Goal: Information Seeking & Learning: Compare options

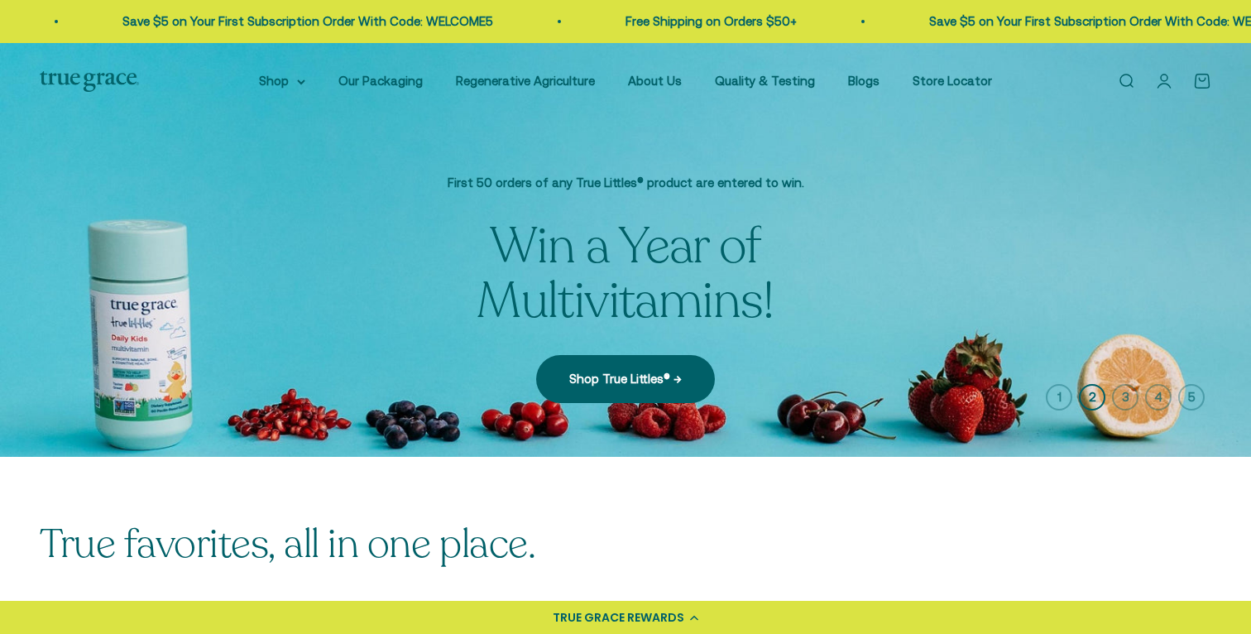
click at [1123, 398] on icon "button" at bounding box center [1125, 397] width 26 height 26
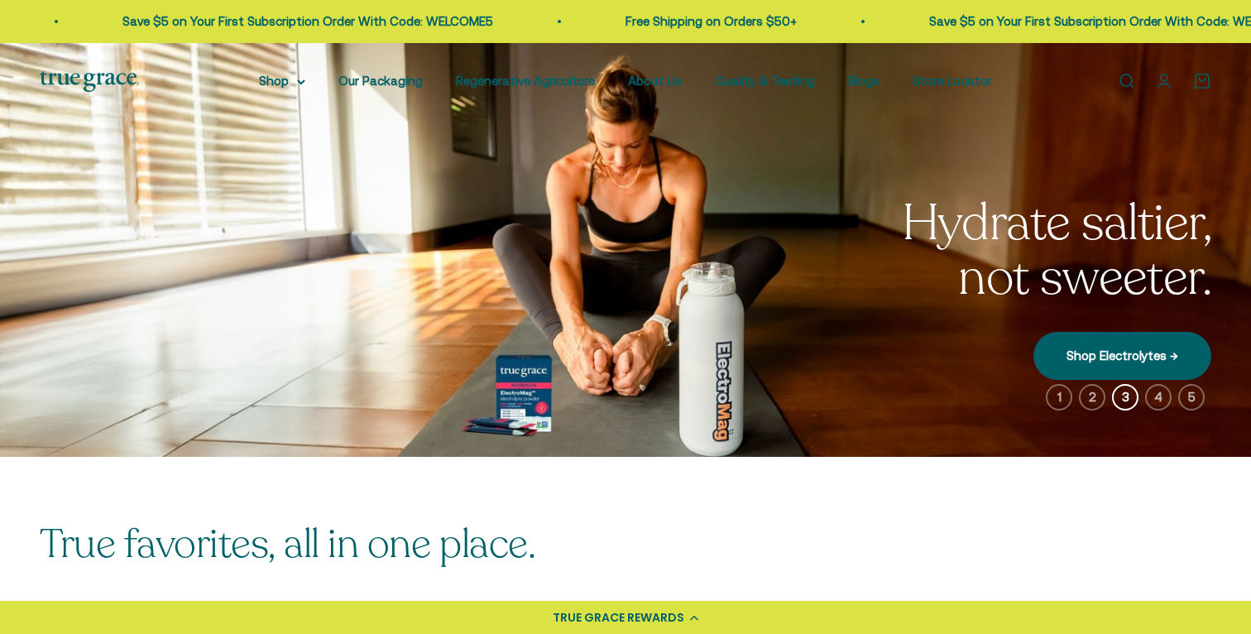
click at [1159, 398] on icon "button" at bounding box center [1158, 397] width 26 height 26
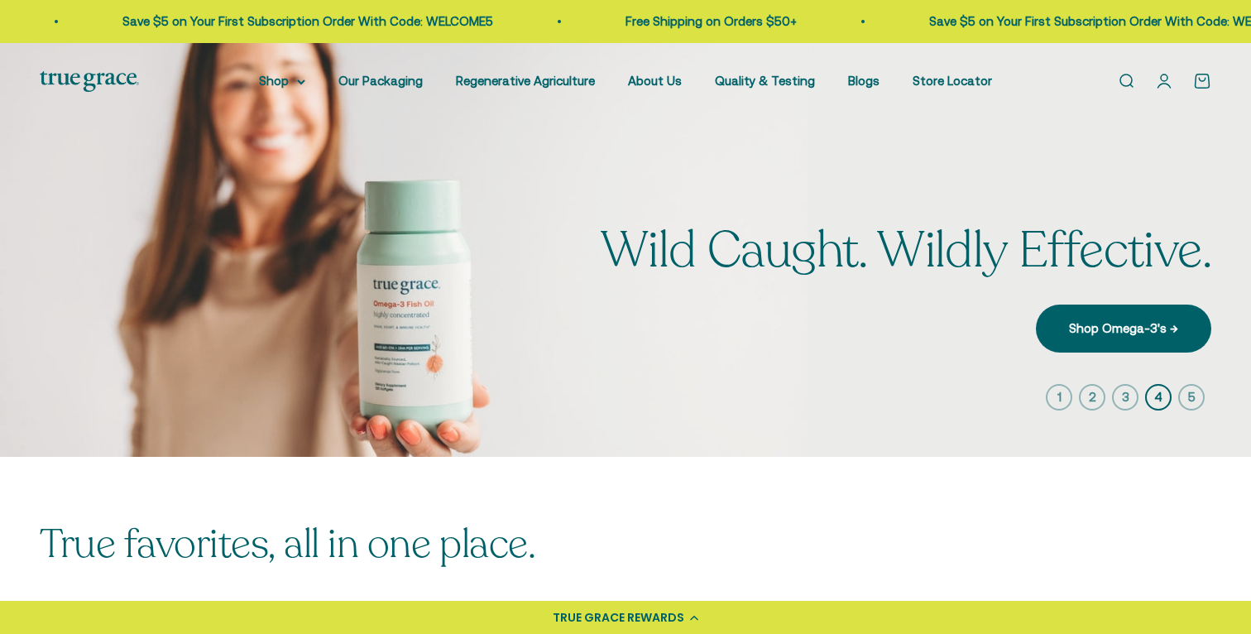
click at [1194, 396] on icon "button" at bounding box center [1191, 397] width 26 height 26
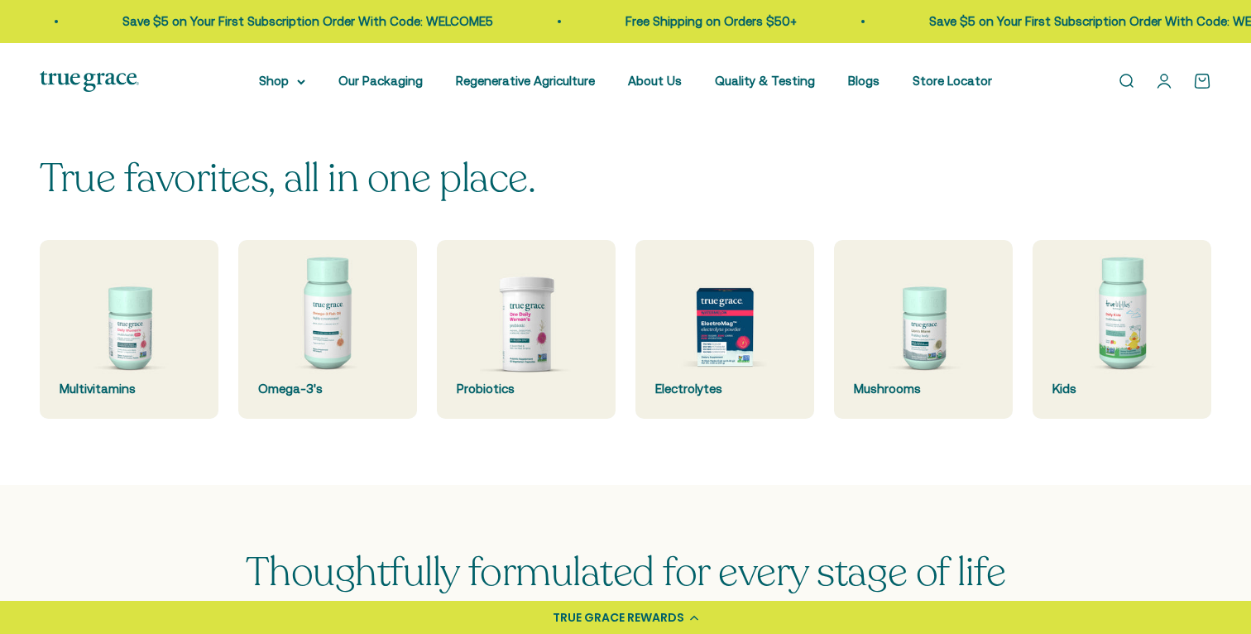
scroll to position [362, 0]
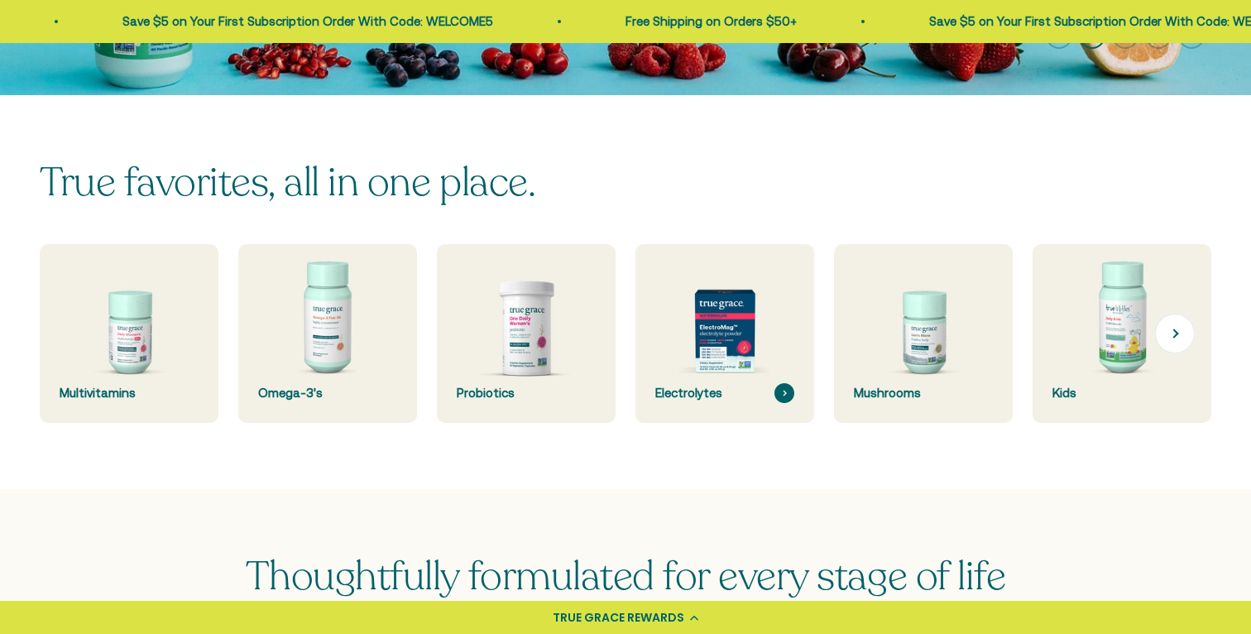
click at [732, 323] on img at bounding box center [726, 334] width 190 height 190
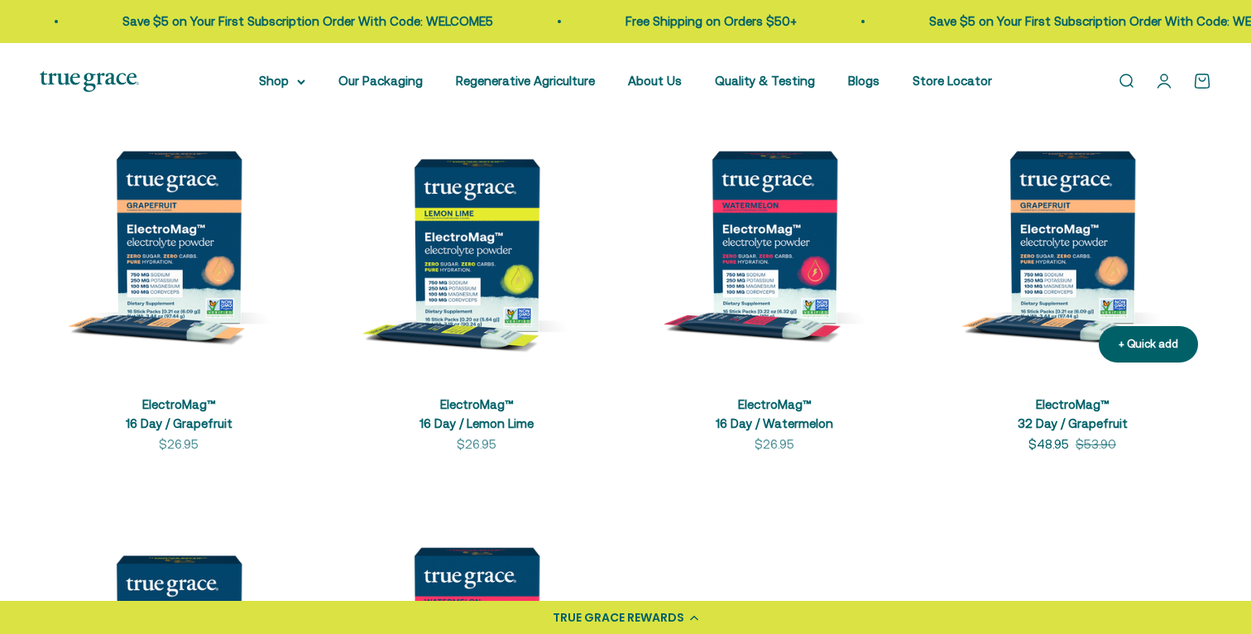
scroll to position [391, 0]
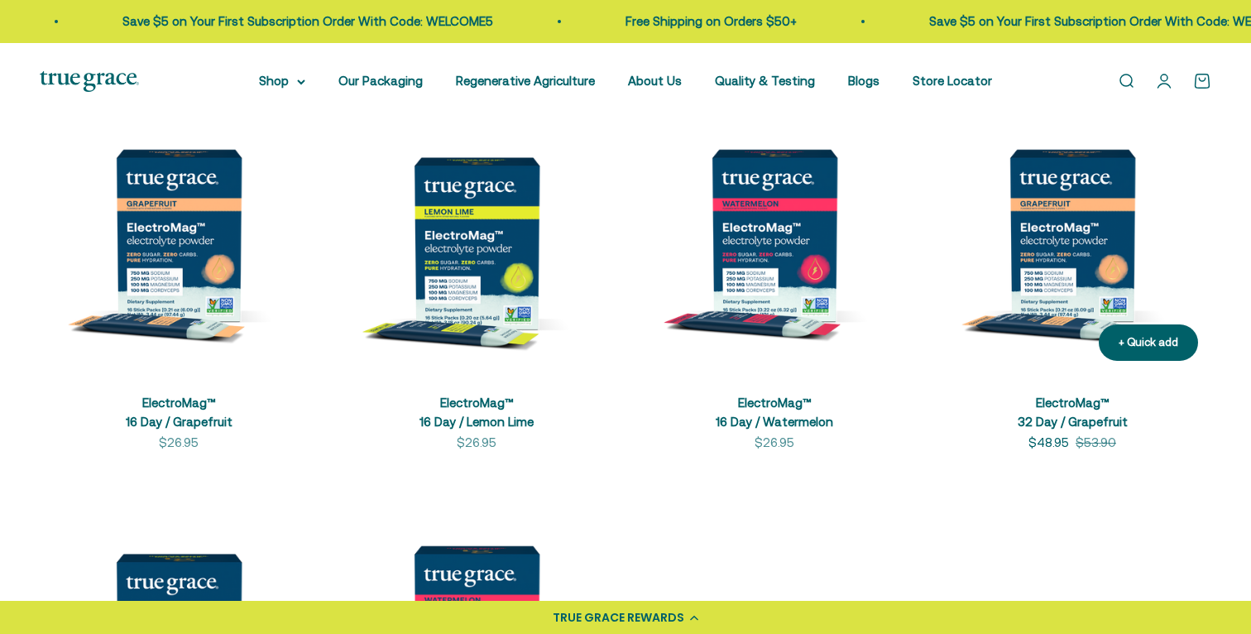
click at [1068, 269] on img at bounding box center [1072, 235] width 278 height 278
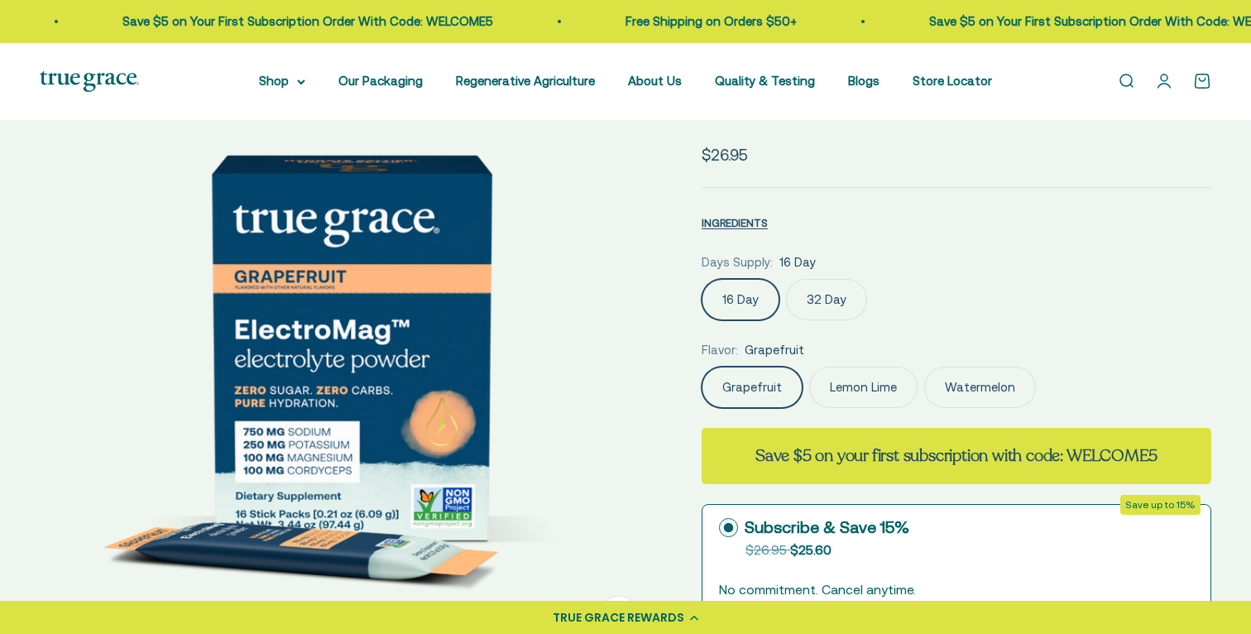
scroll to position [132, 0]
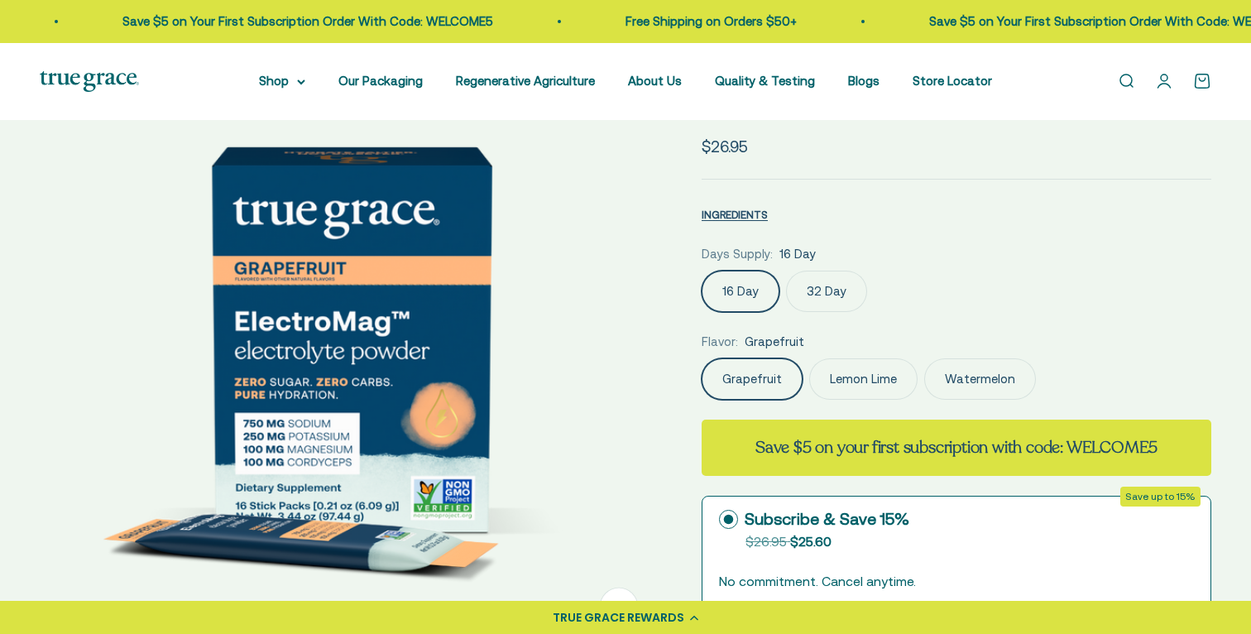
click at [830, 287] on label "32 Day" at bounding box center [826, 291] width 81 height 41
click at [702, 271] on input "32 Day" at bounding box center [701, 270] width 1 height 1
click at [744, 289] on label "16 Day" at bounding box center [741, 291] width 78 height 41
click at [702, 271] on input "16 Day" at bounding box center [701, 270] width 1 height 1
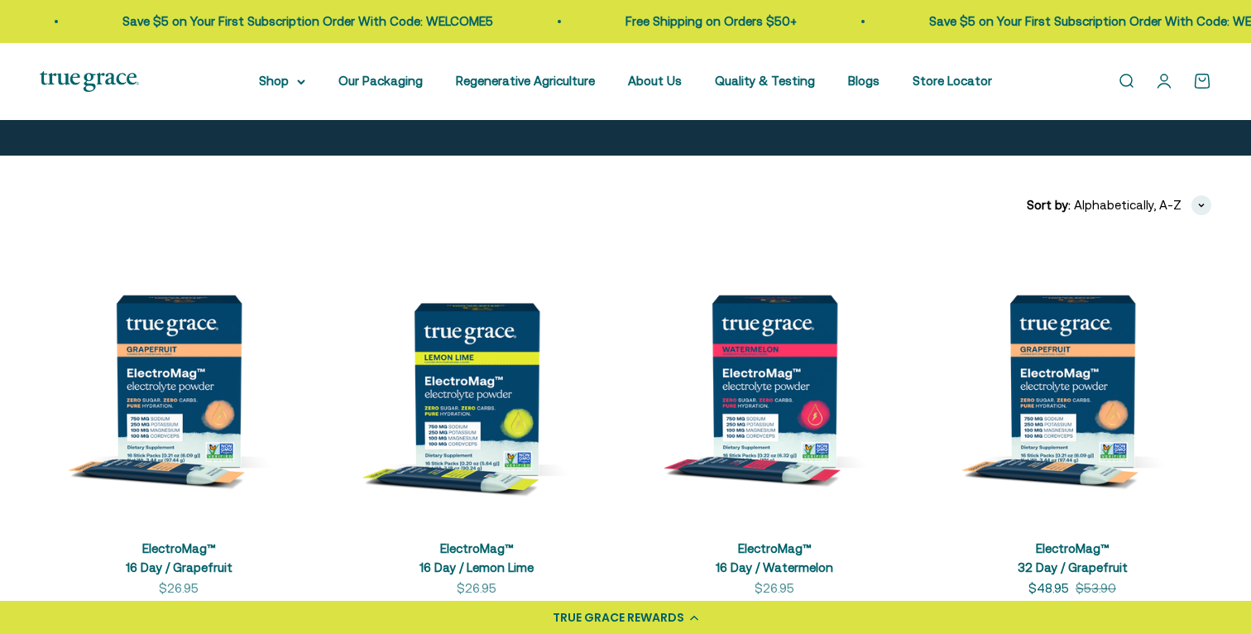
scroll to position [252, 0]
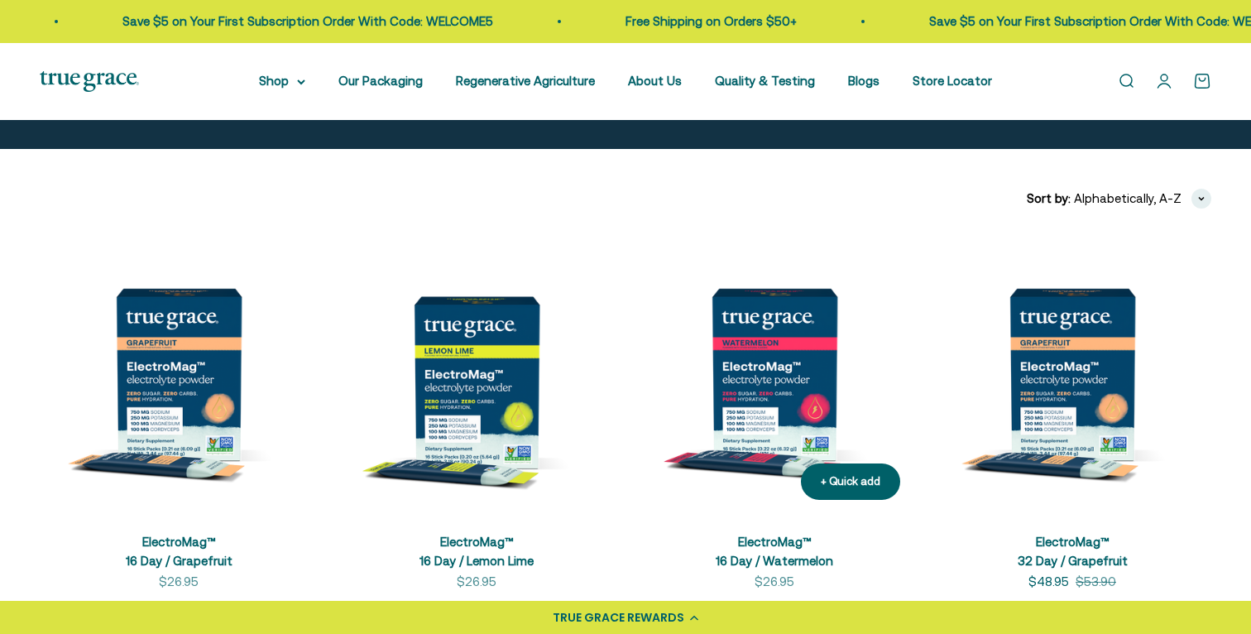
click at [775, 377] on img at bounding box center [775, 374] width 278 height 278
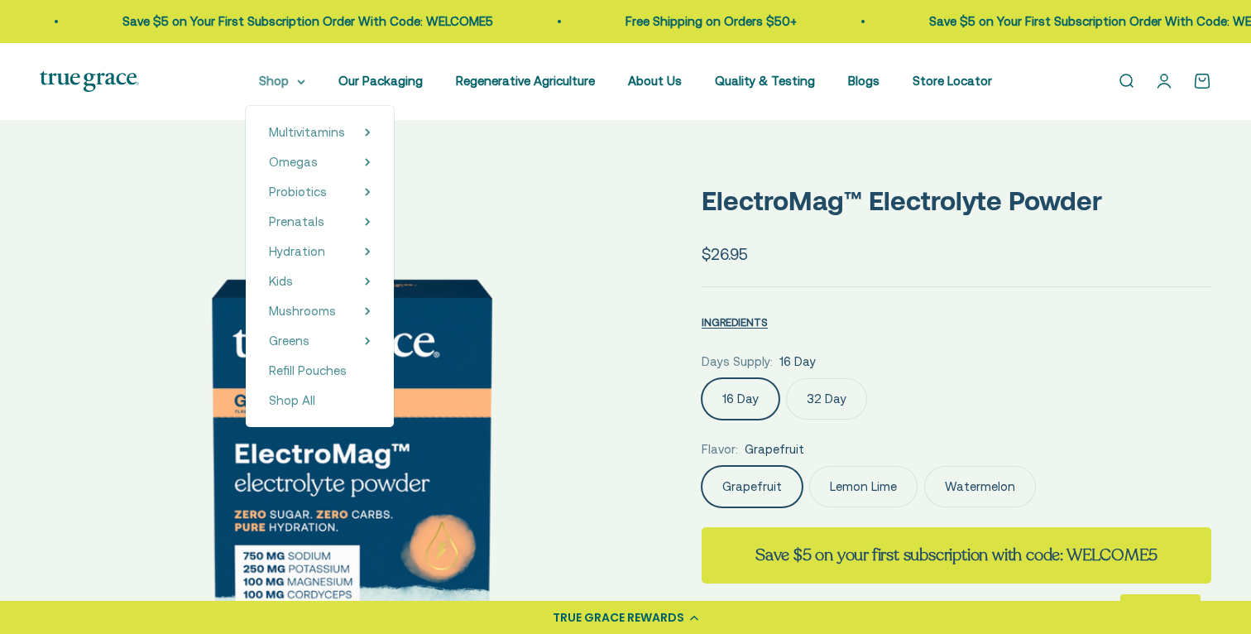
click at [300, 85] on summary "Shop" at bounding box center [282, 81] width 46 height 20
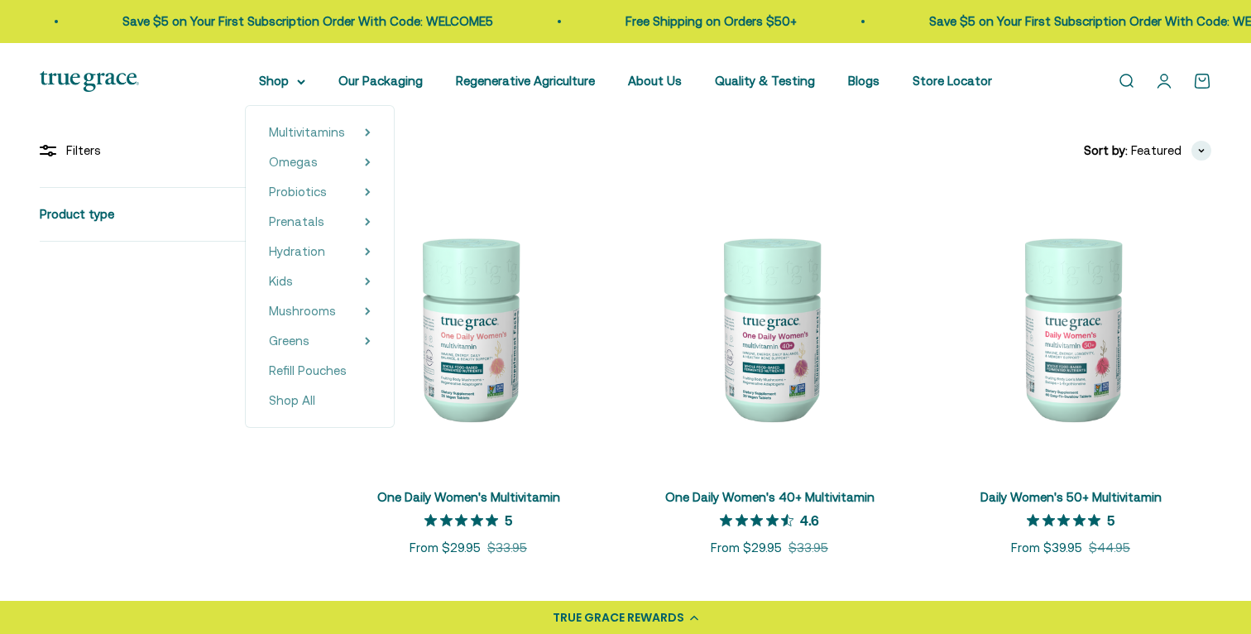
scroll to position [301, 0]
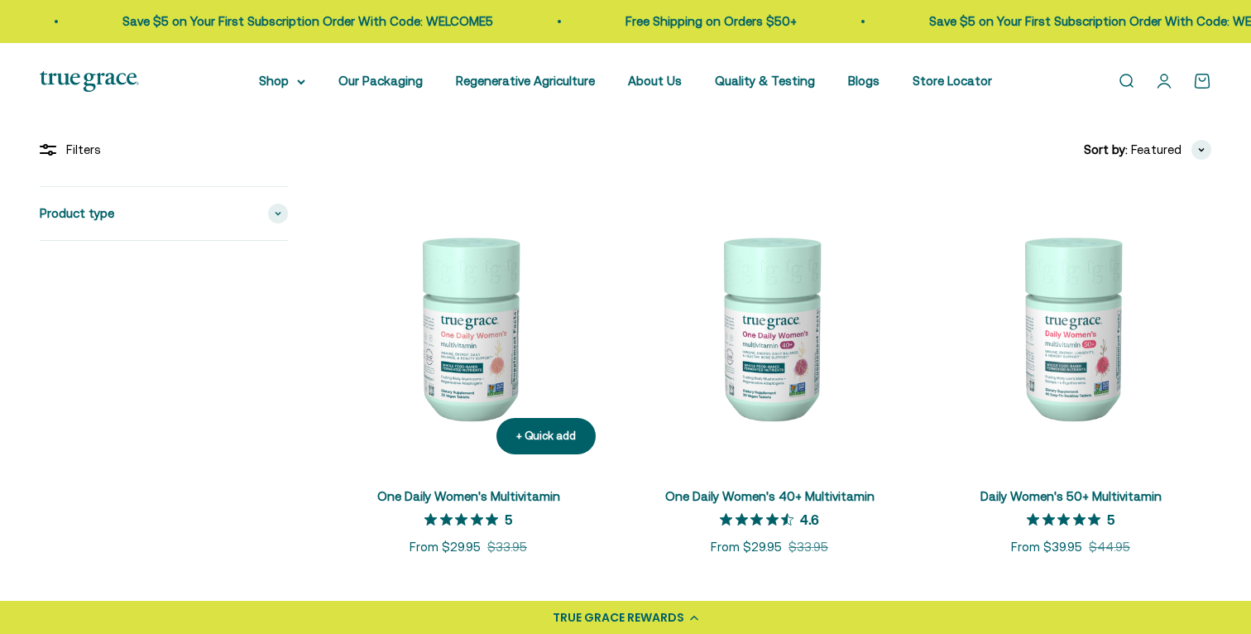
click at [473, 327] on img at bounding box center [468, 326] width 281 height 281
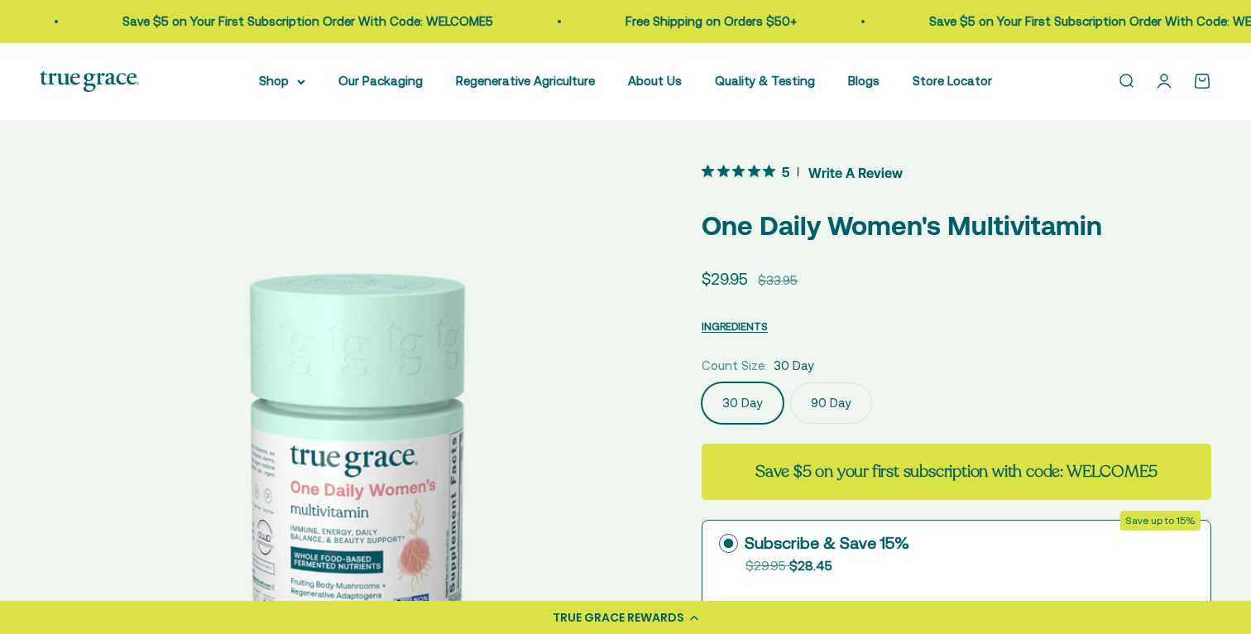
click at [753, 170] on icon "5 out 5 stars rating in total 11 reviews. Jump to reviews." at bounding box center [754, 171] width 12 height 12
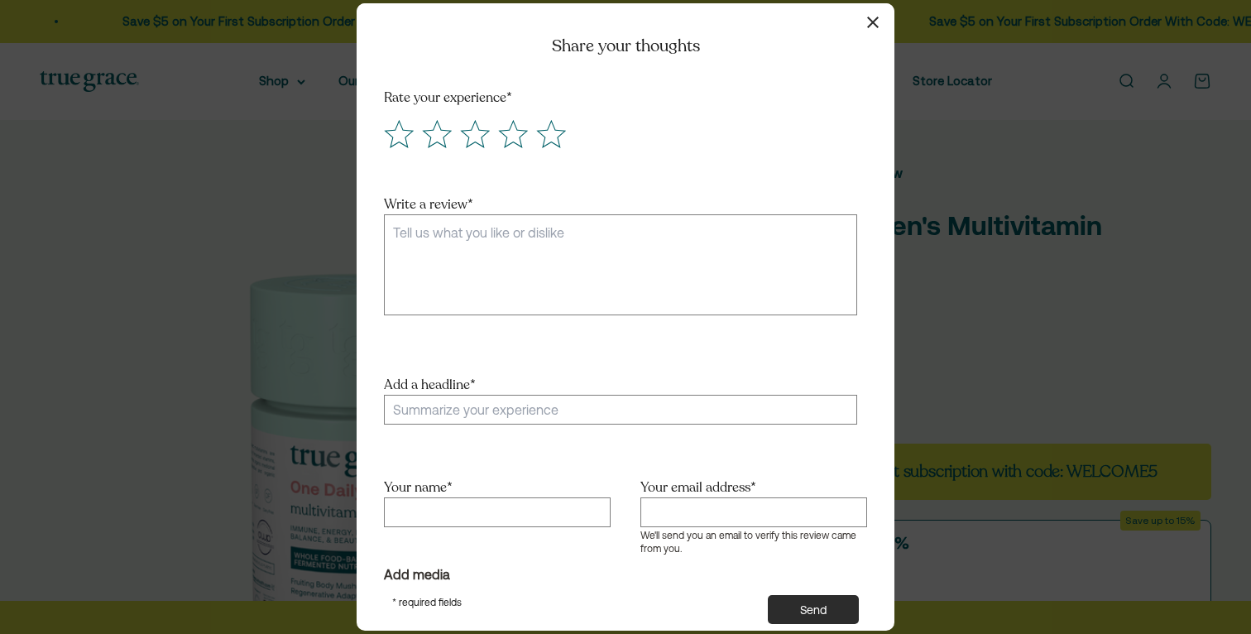
click at [868, 26] on icon "button" at bounding box center [873, 23] width 12 height 12
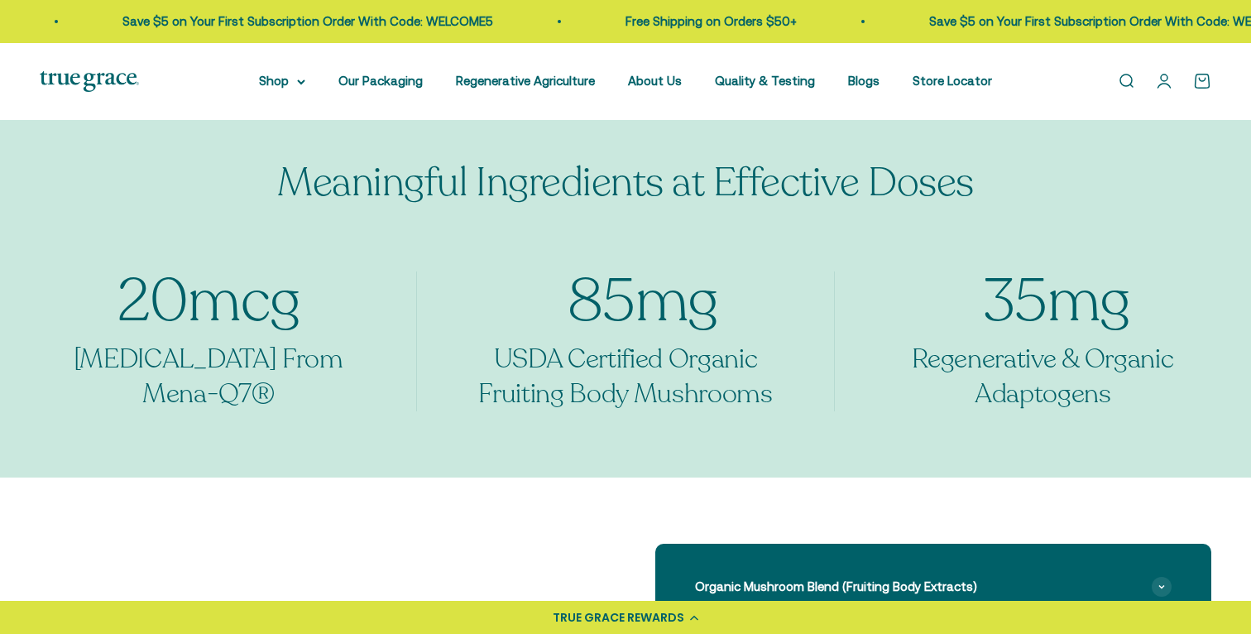
scroll to position [854, 0]
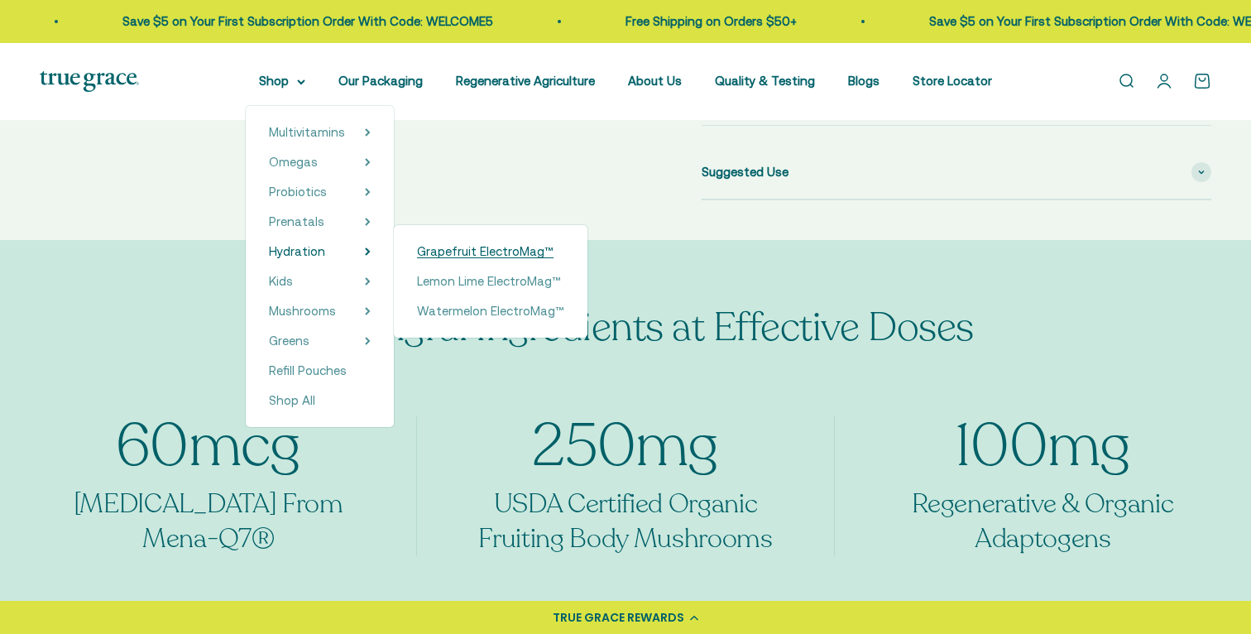
click at [459, 256] on span "Grapefruit ElectroMag™" at bounding box center [485, 251] width 137 height 14
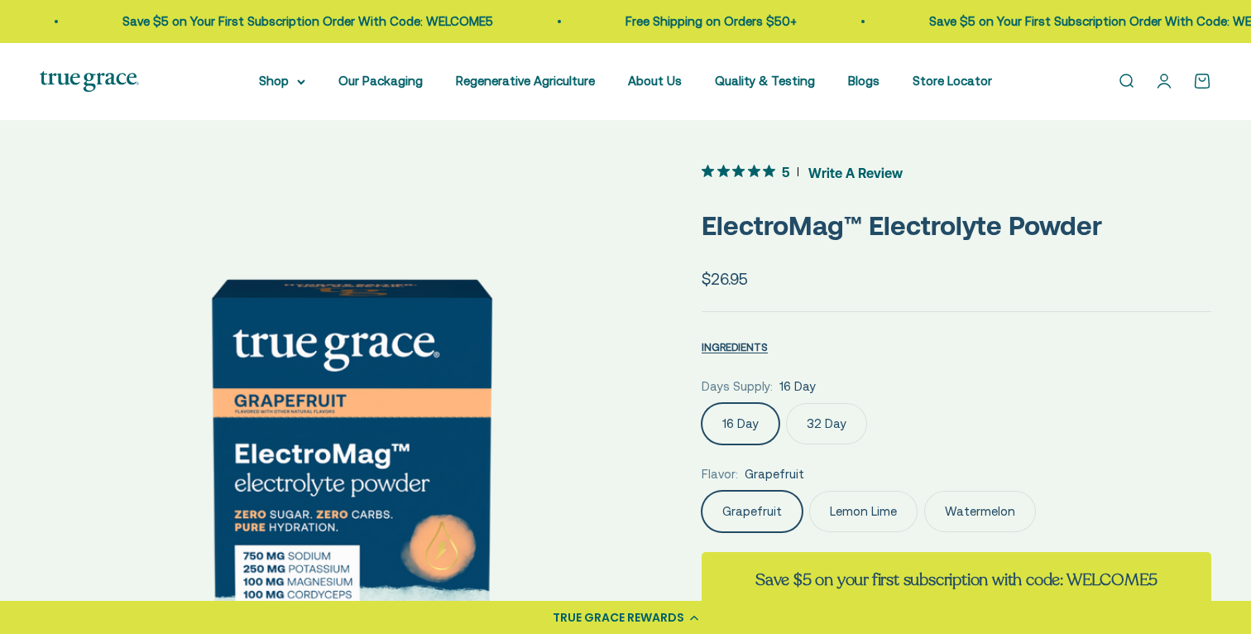
click at [829, 415] on label "32 Day" at bounding box center [826, 423] width 81 height 41
click at [702, 403] on input "32 Day" at bounding box center [701, 402] width 1 height 1
click at [857, 515] on label "Lemon Lime" at bounding box center [863, 511] width 108 height 41
click at [702, 491] on input "Lemon Lime" at bounding box center [701, 490] width 1 height 1
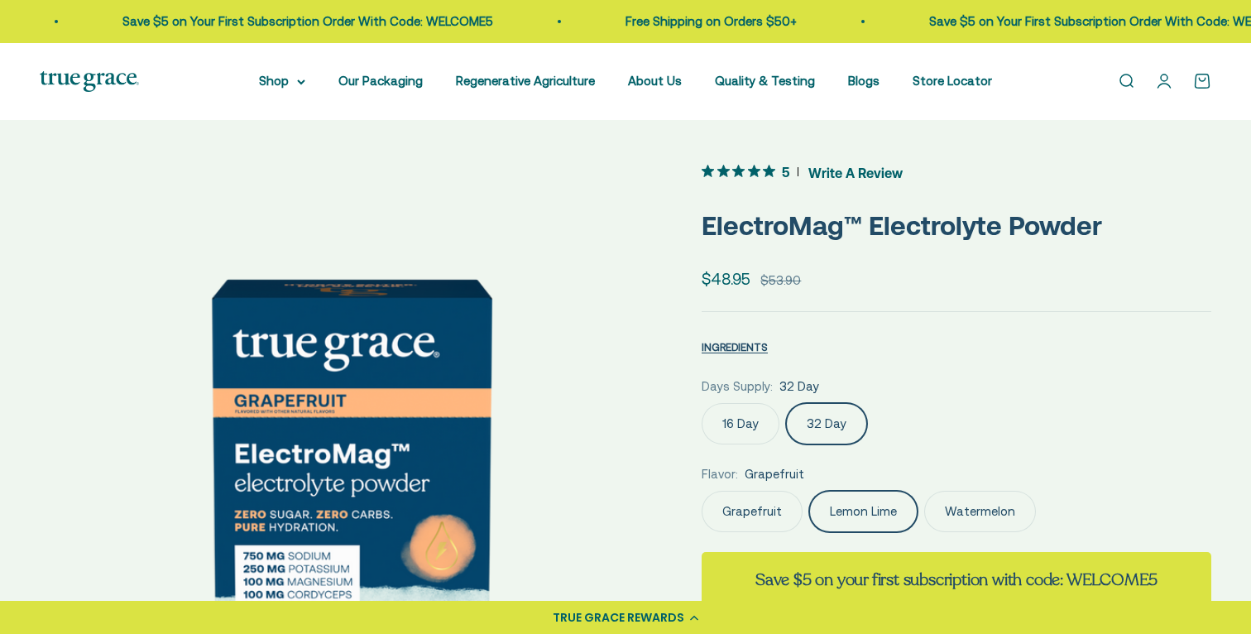
scroll to position [0, 642]
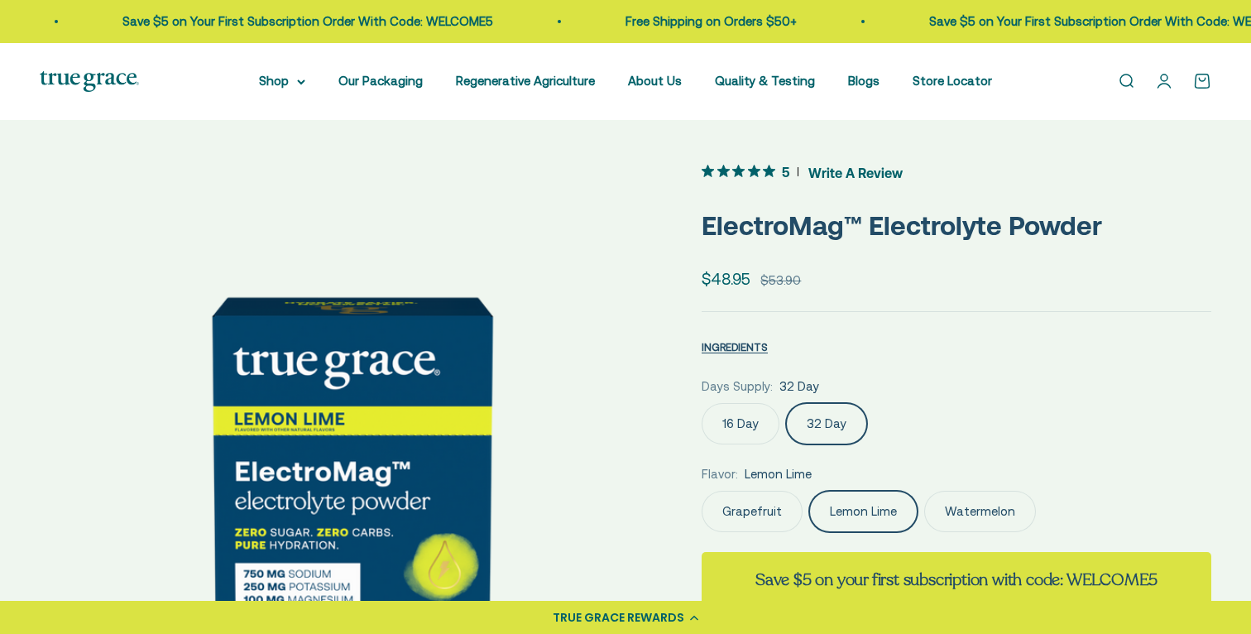
click at [956, 506] on label "Watermelon" at bounding box center [980, 511] width 112 height 41
click at [702, 491] on input "Watermelon" at bounding box center [701, 490] width 1 height 1
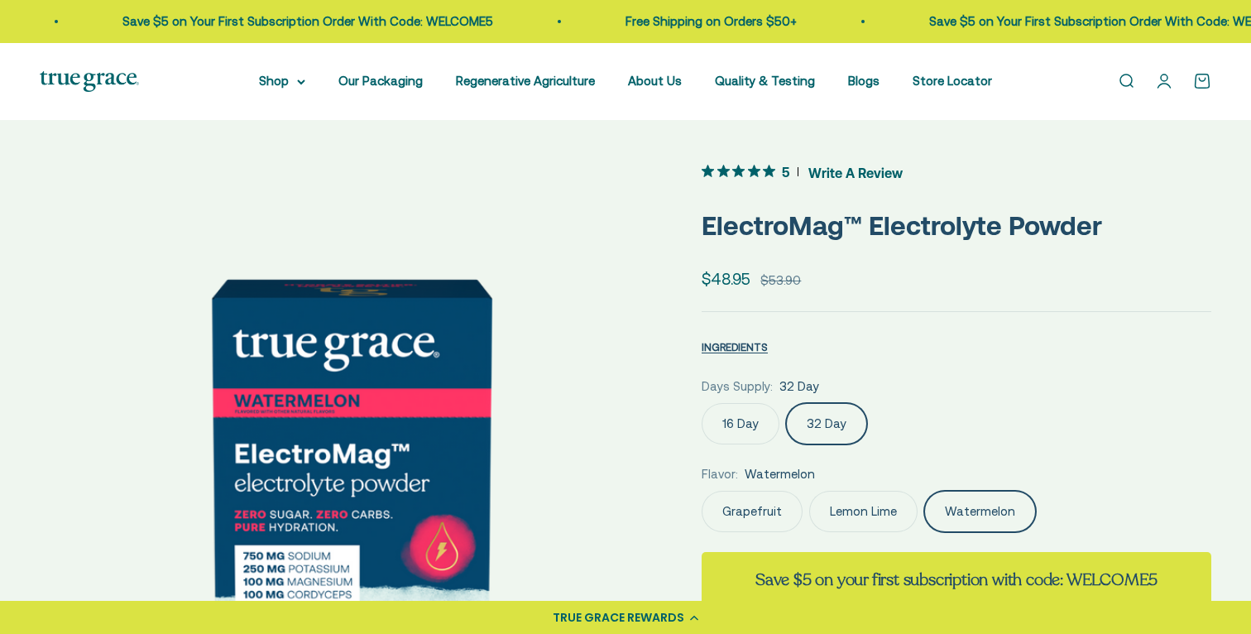
click at [829, 166] on span "Write A Review" at bounding box center [855, 172] width 94 height 25
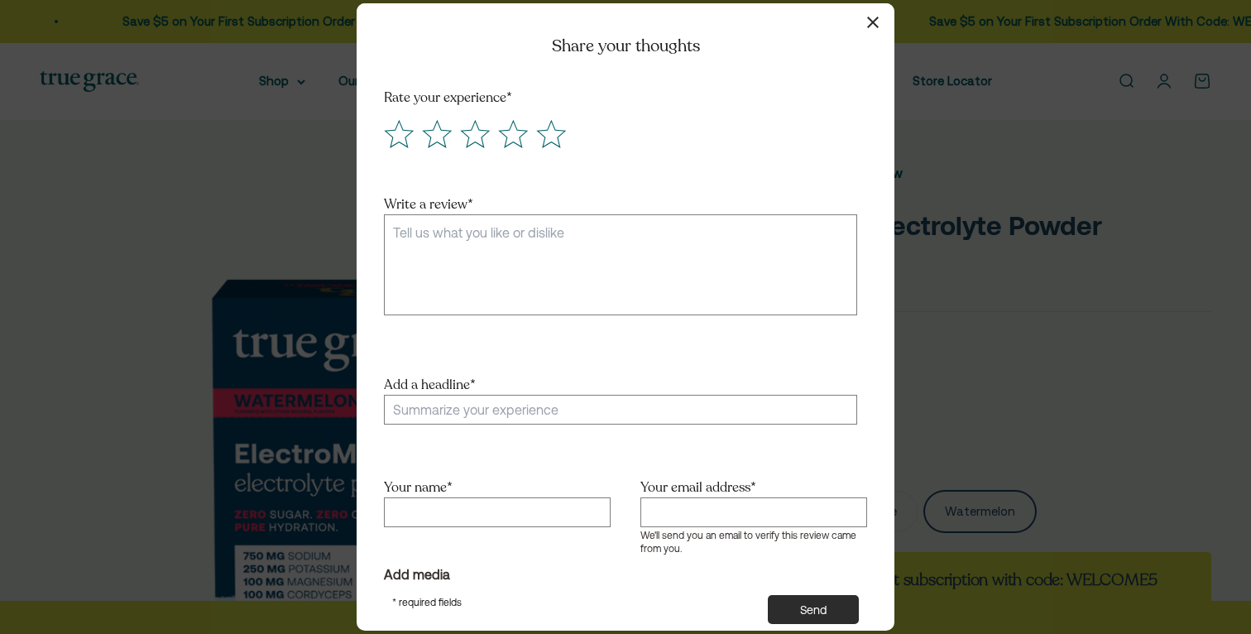
click at [875, 26] on icon "button" at bounding box center [873, 23] width 12 height 12
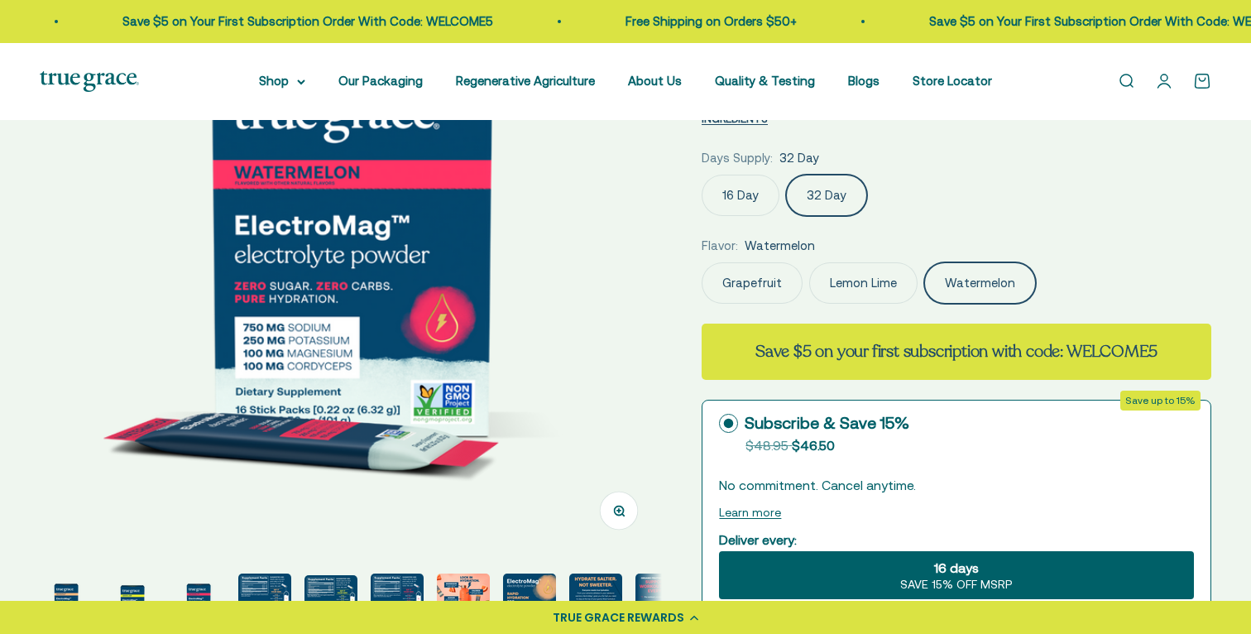
scroll to position [0, 0]
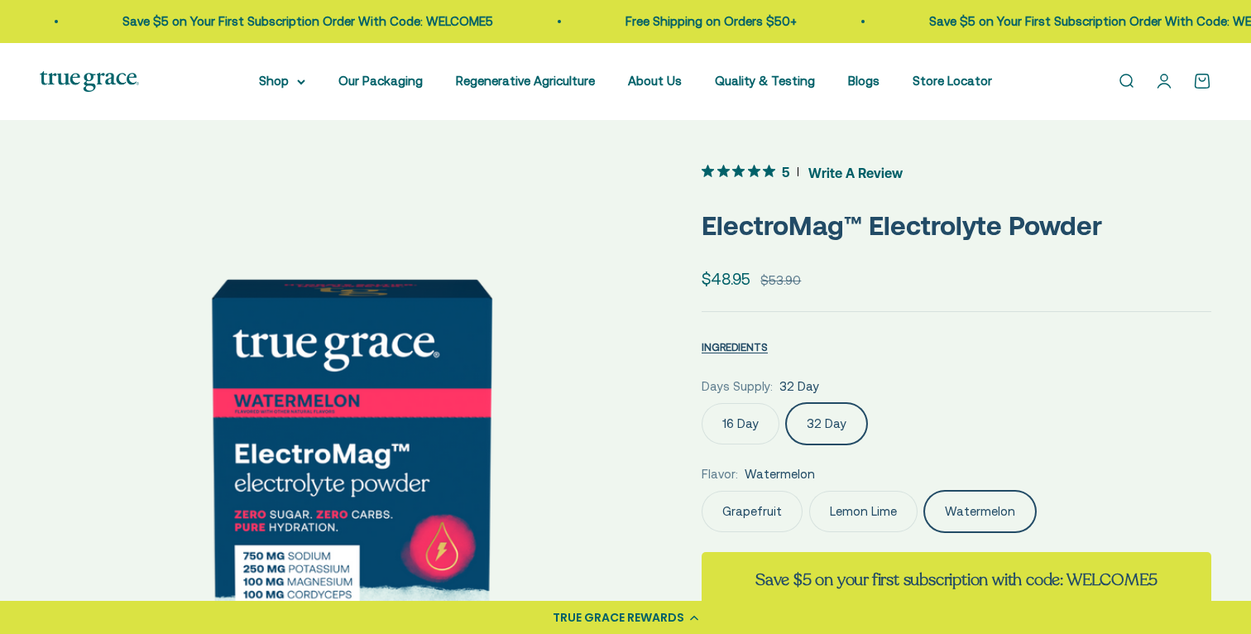
click at [750, 429] on label "16 Day" at bounding box center [741, 423] width 78 height 41
click at [702, 403] on input "16 Day" at bounding box center [701, 402] width 1 height 1
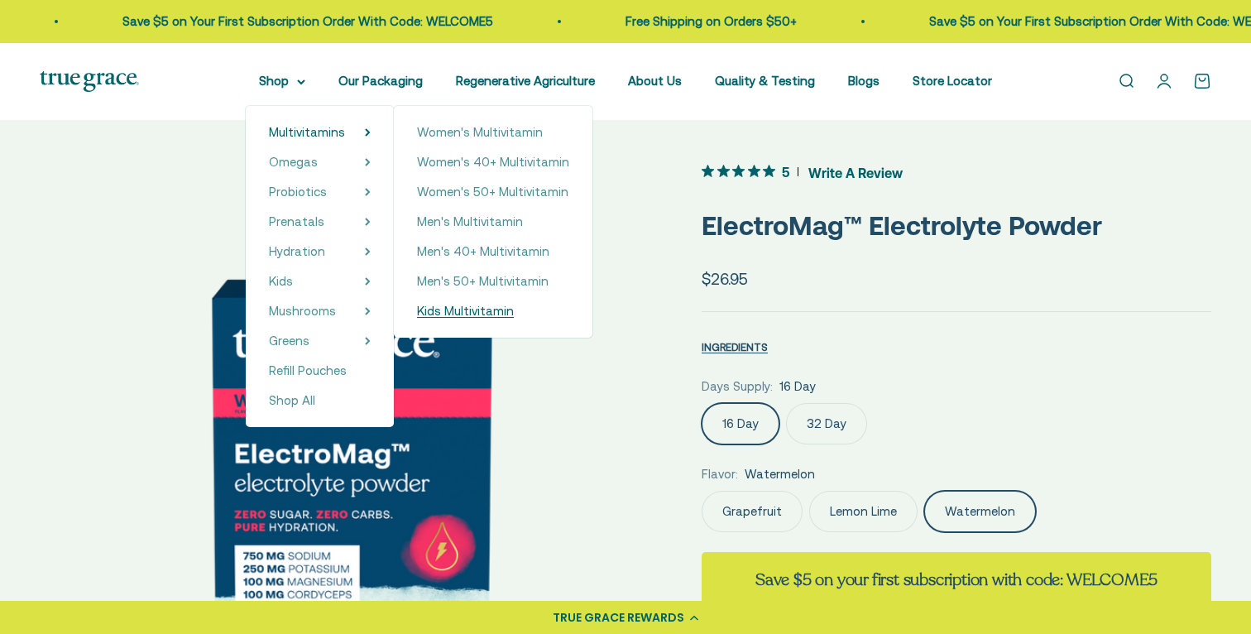
click at [479, 313] on span "Kids Multivitamin" at bounding box center [465, 311] width 97 height 14
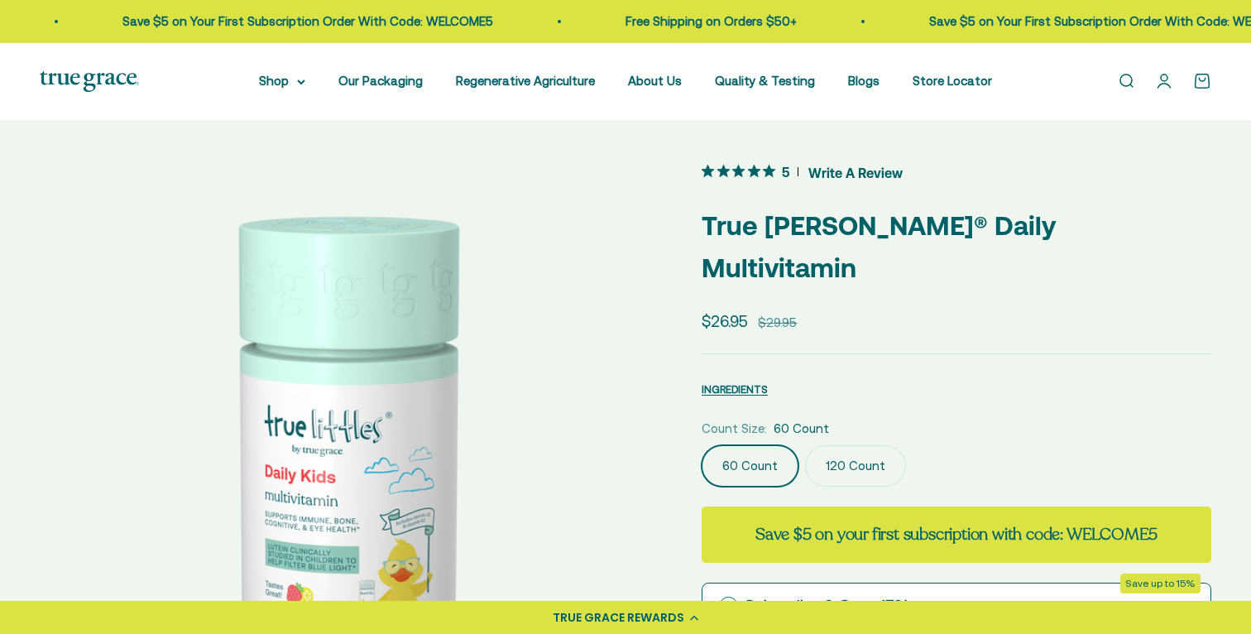
click at [775, 168] on icon "5 out 5 stars rating in total 5 reviews. Jump to reviews." at bounding box center [769, 171] width 12 height 12
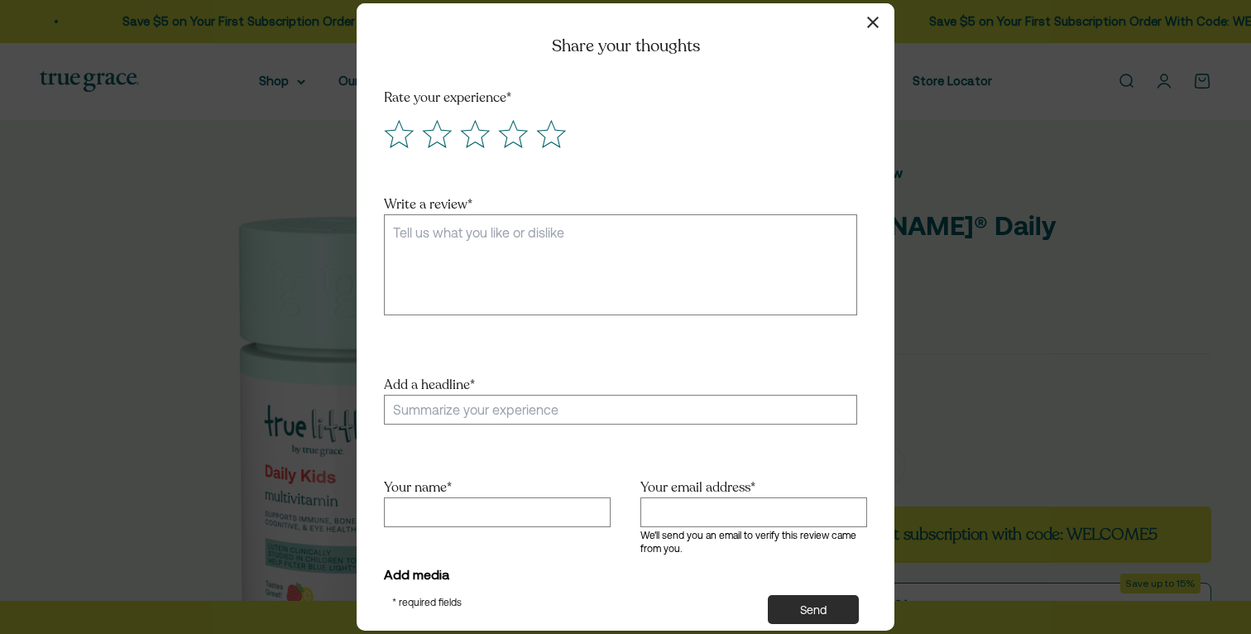
click at [874, 22] on icon "button" at bounding box center [873, 23] width 12 height 12
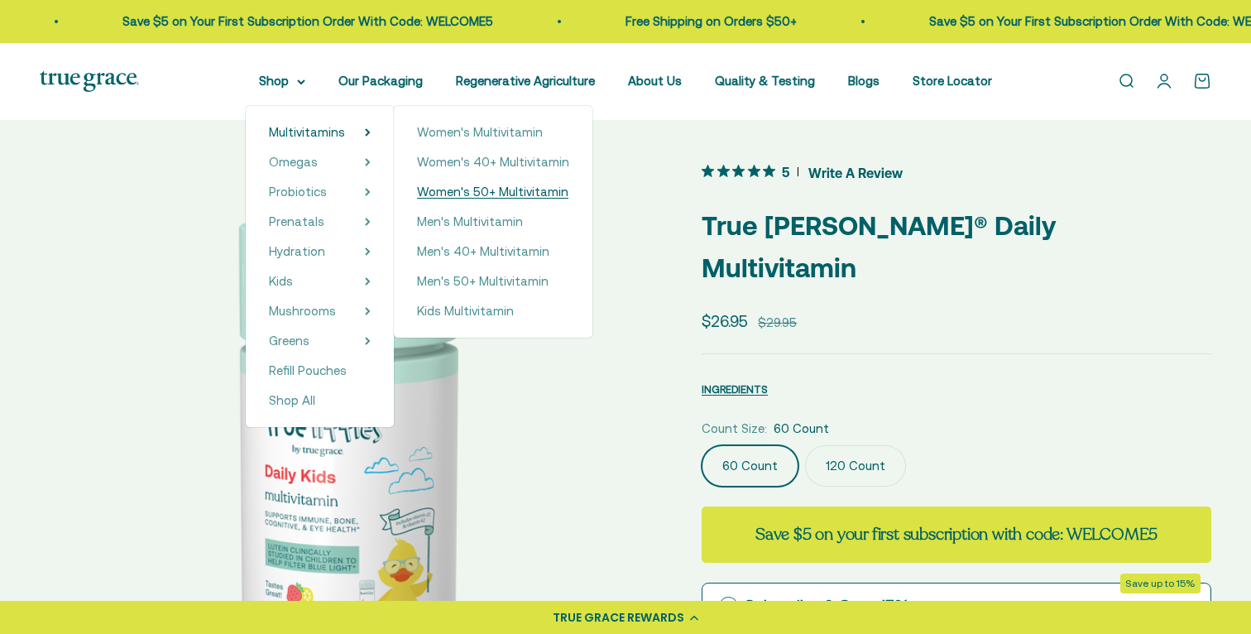
click at [483, 185] on span "Women's 50+ Multivitamin" at bounding box center [492, 192] width 151 height 14
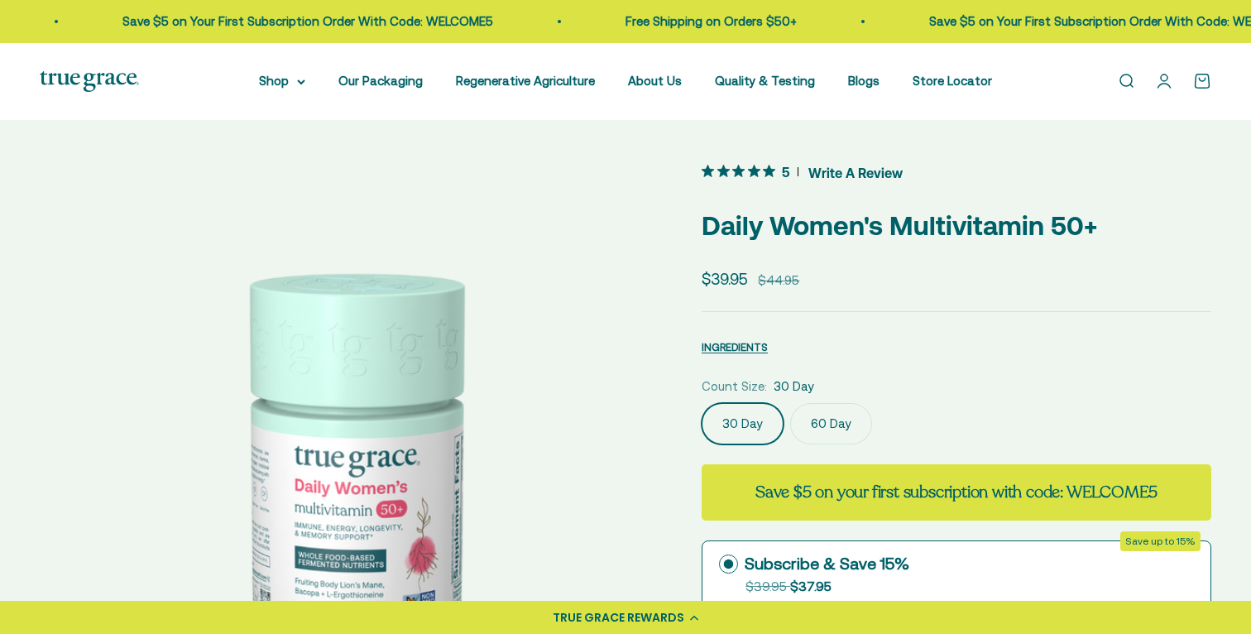
click at [780, 169] on span "5 out 5 stars rating in total 13 reviews. Jump to reviews." at bounding box center [742, 171] width 80 height 23
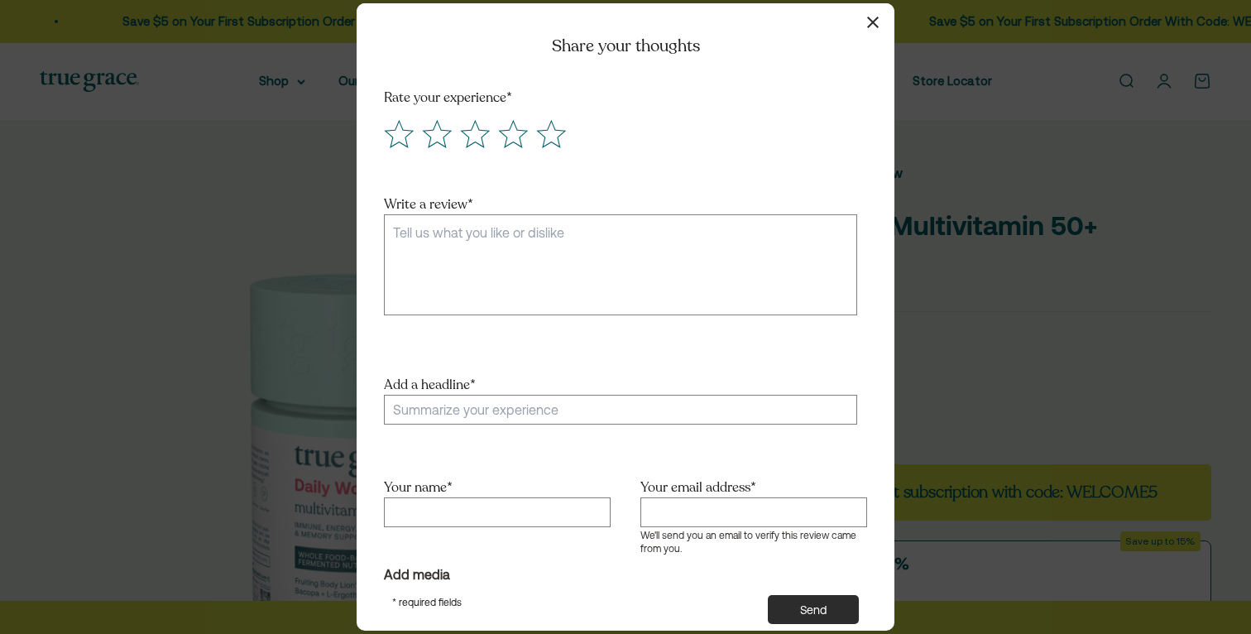
click at [875, 23] on icon "button" at bounding box center [873, 23] width 12 height 12
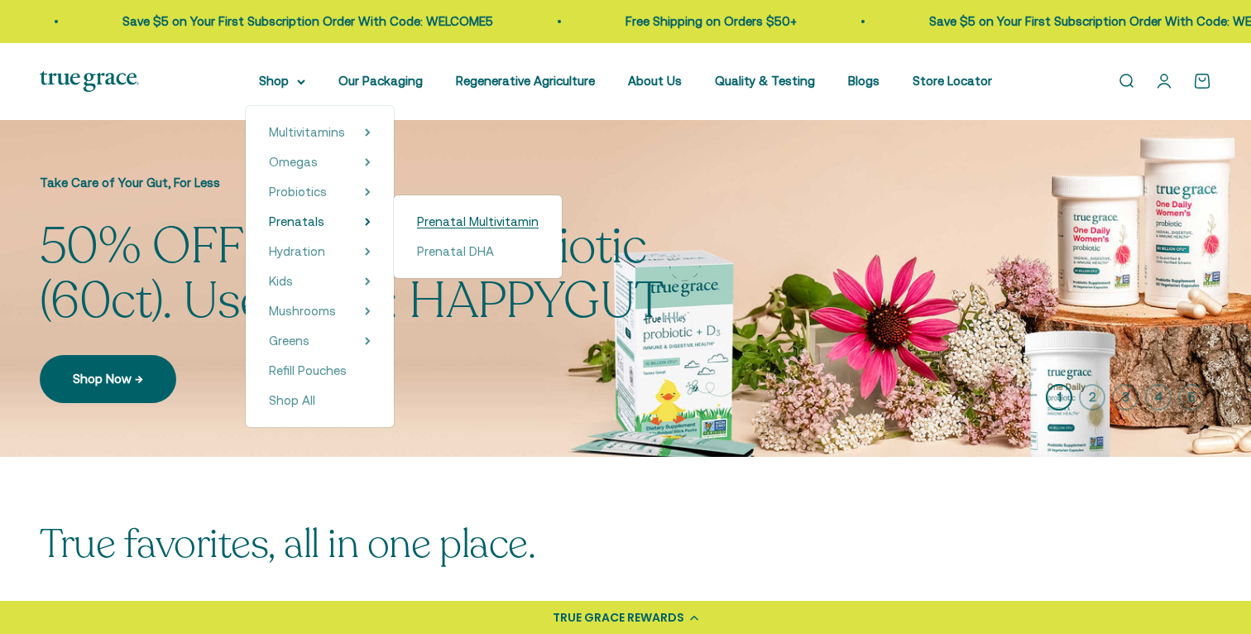
click at [459, 221] on span "Prenatal Multivitamin" at bounding box center [478, 221] width 122 height 14
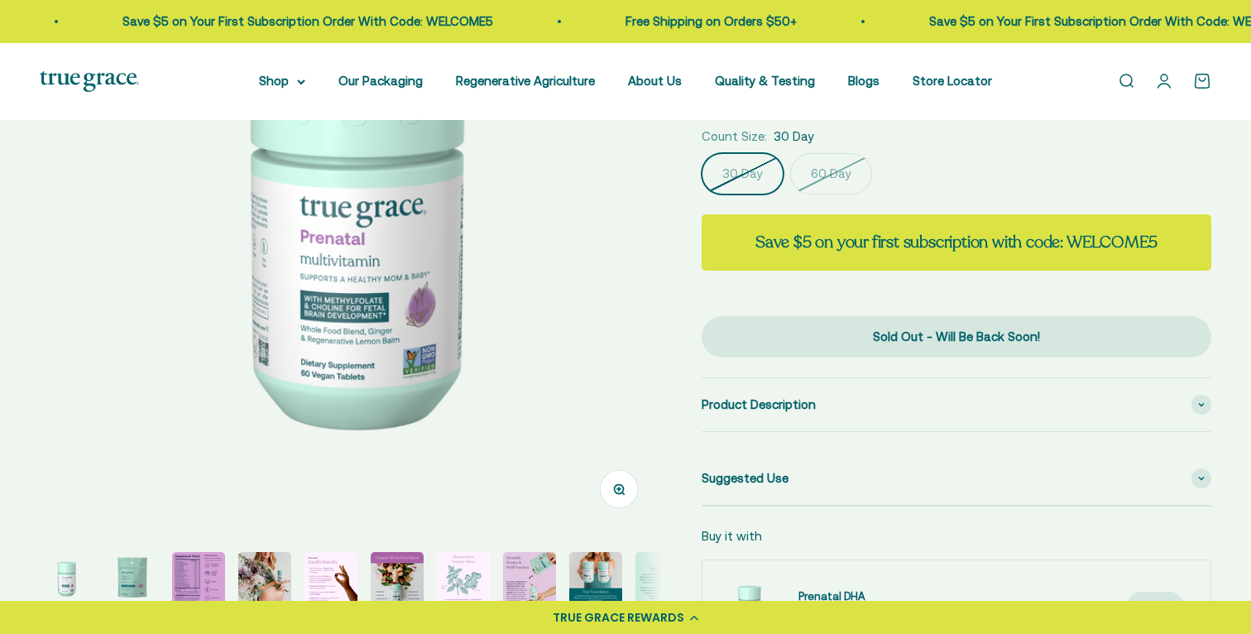
scroll to position [351, 0]
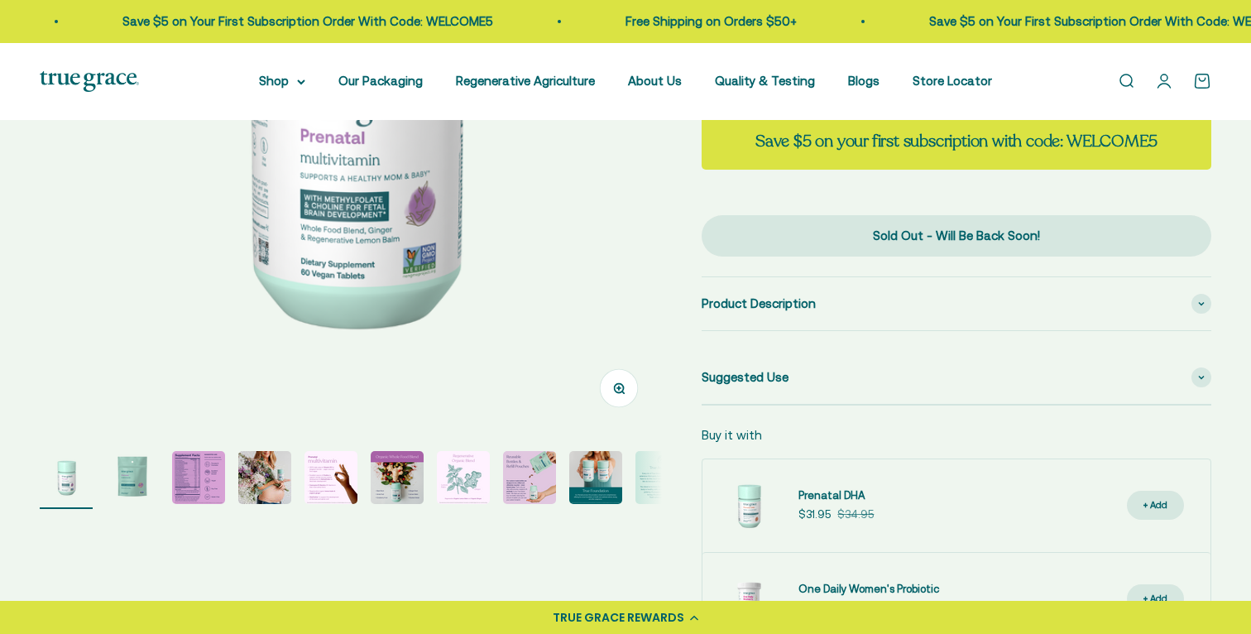
click at [185, 473] on img "Go to item 3" at bounding box center [198, 477] width 53 height 53
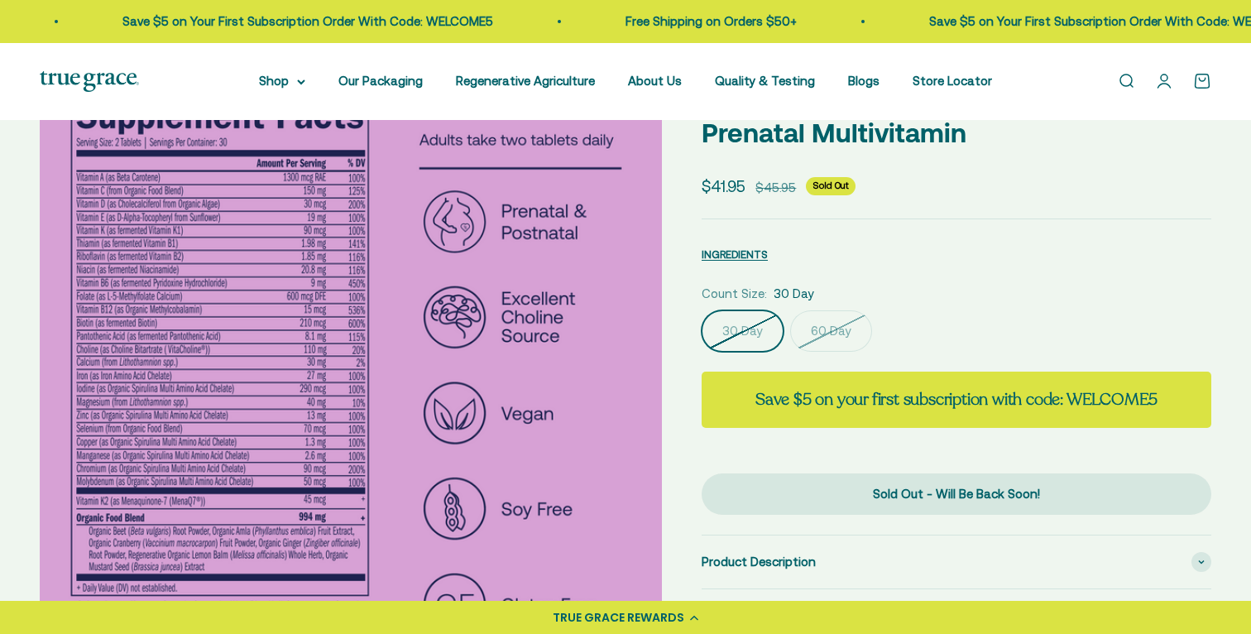
scroll to position [141, 0]
